Goal: Task Accomplishment & Management: Complete application form

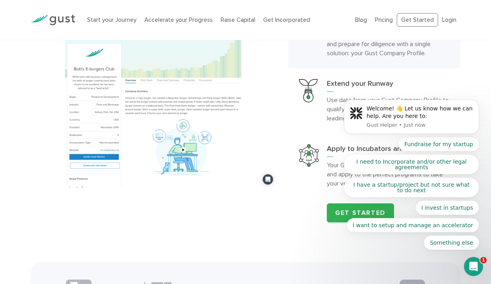
scroll to position [672, 0]
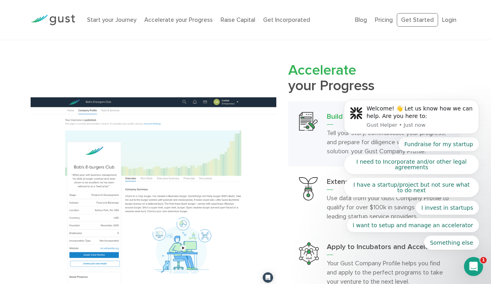
click at [109, 24] on div "Start your Journey Accelerate your Progress Raise Capital Get Incorporated" at bounding box center [215, 20] width 268 height 25
click at [109, 20] on link "Start your Journey" at bounding box center [111, 19] width 49 height 7
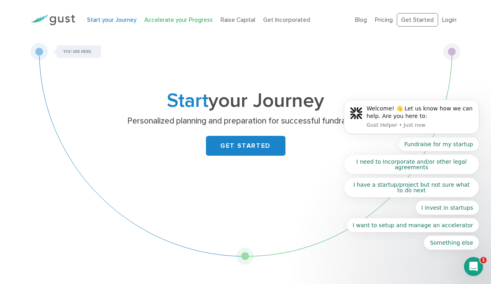
click at [189, 20] on link "Accelerate your Progress" at bounding box center [178, 19] width 68 height 7
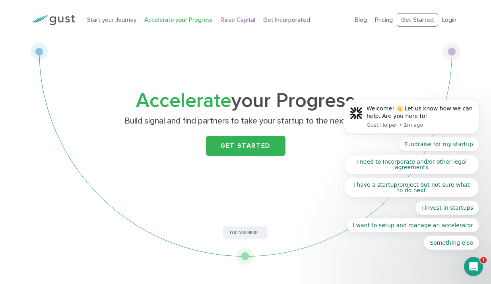
click at [233, 19] on link "Raise Capital" at bounding box center [238, 19] width 35 height 7
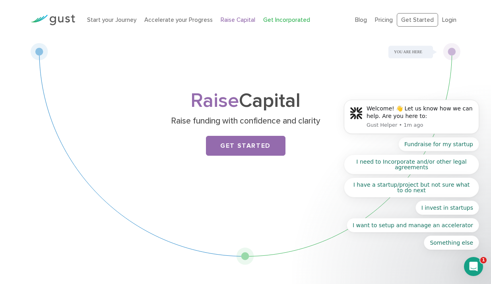
click at [274, 22] on link "Get Incorporated" at bounding box center [286, 19] width 47 height 7
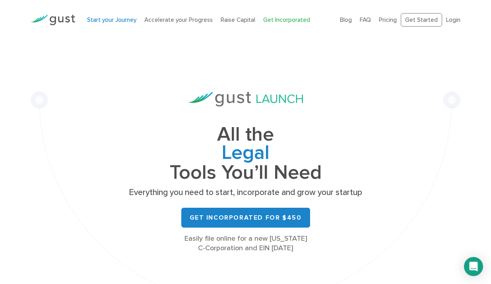
click at [115, 19] on link "Start your Journey" at bounding box center [111, 19] width 49 height 7
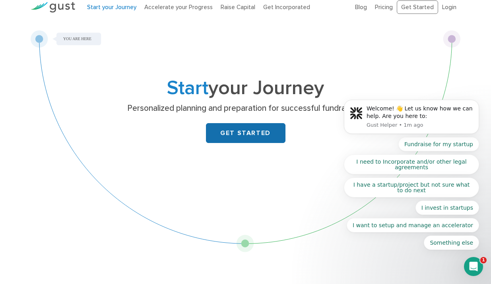
click at [215, 128] on link "GET STARTED" at bounding box center [246, 133] width 80 height 20
